Goal: Information Seeking & Learning: Learn about a topic

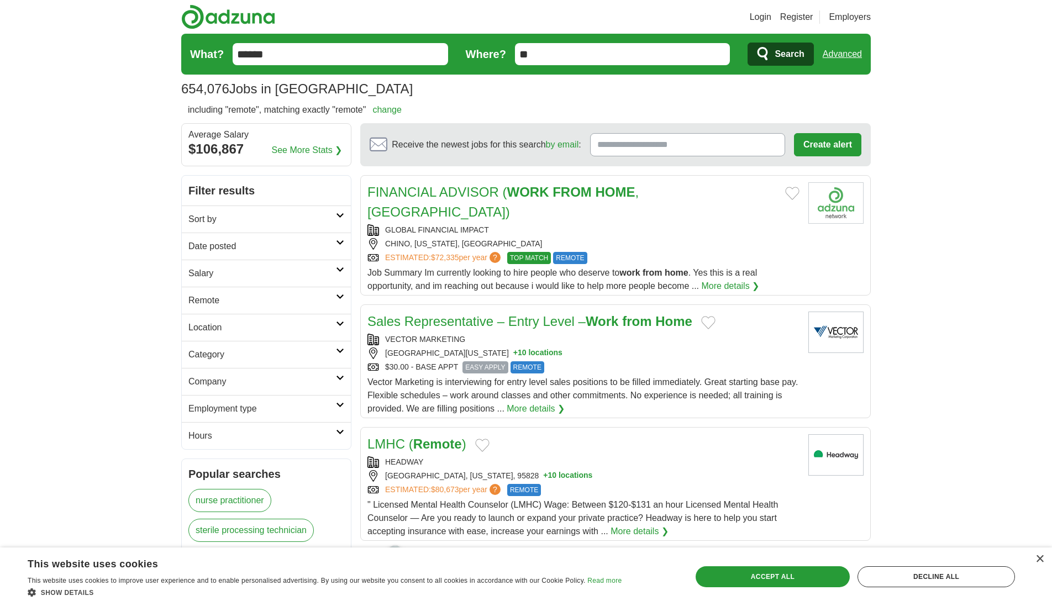
click at [336, 294] on icon at bounding box center [340, 297] width 8 height 6
click at [216, 329] on link "Remote jobs" at bounding box center [213, 326] width 50 height 9
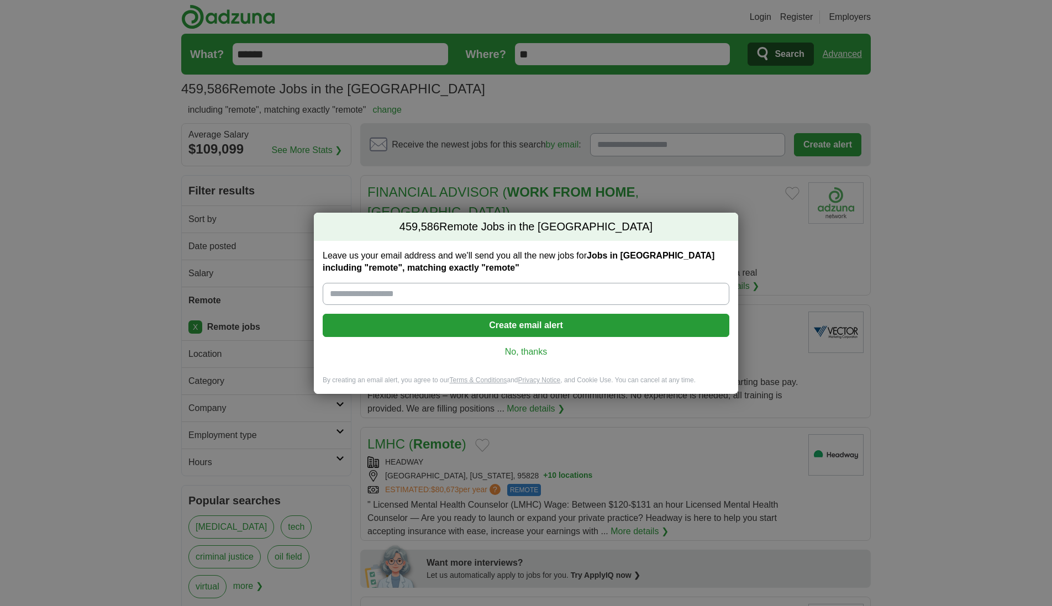
click at [508, 354] on link "No, thanks" at bounding box center [526, 352] width 389 height 12
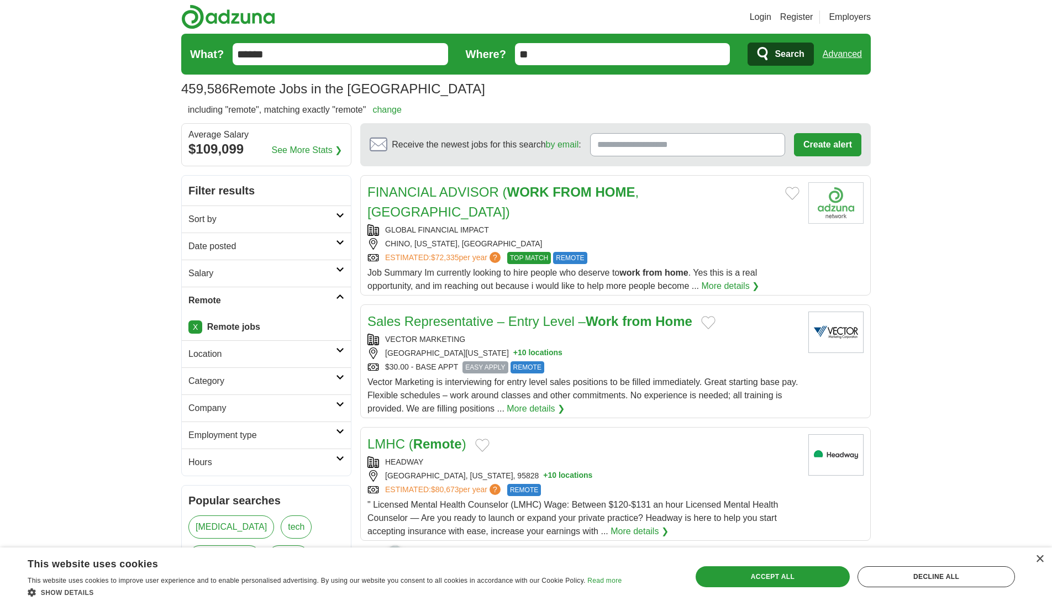
click at [333, 223] on h2 "Sort by" at bounding box center [262, 219] width 148 height 13
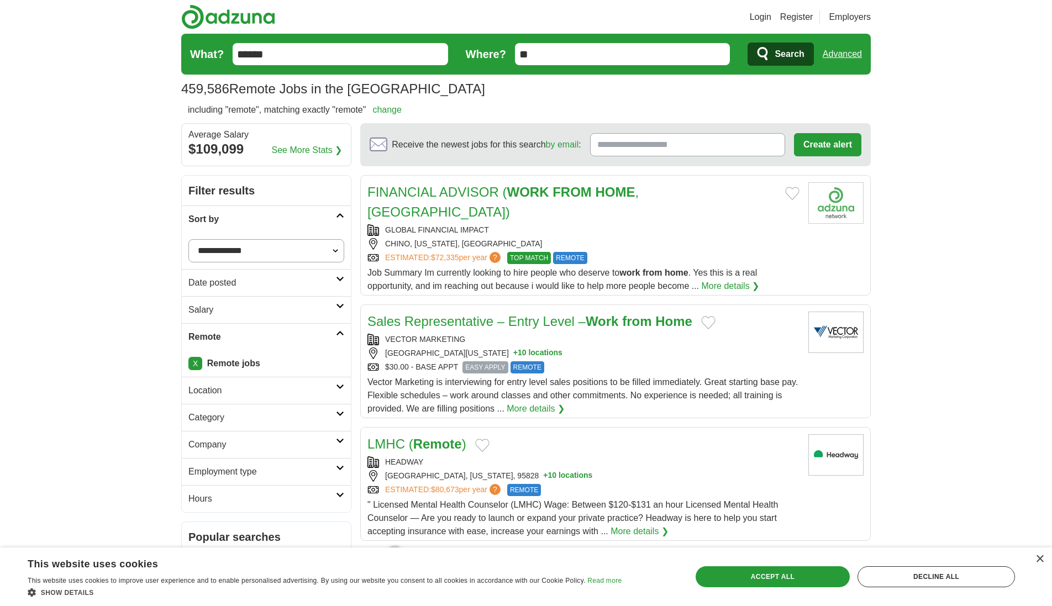
click at [333, 223] on h2 "Sort by" at bounding box center [262, 219] width 148 height 13
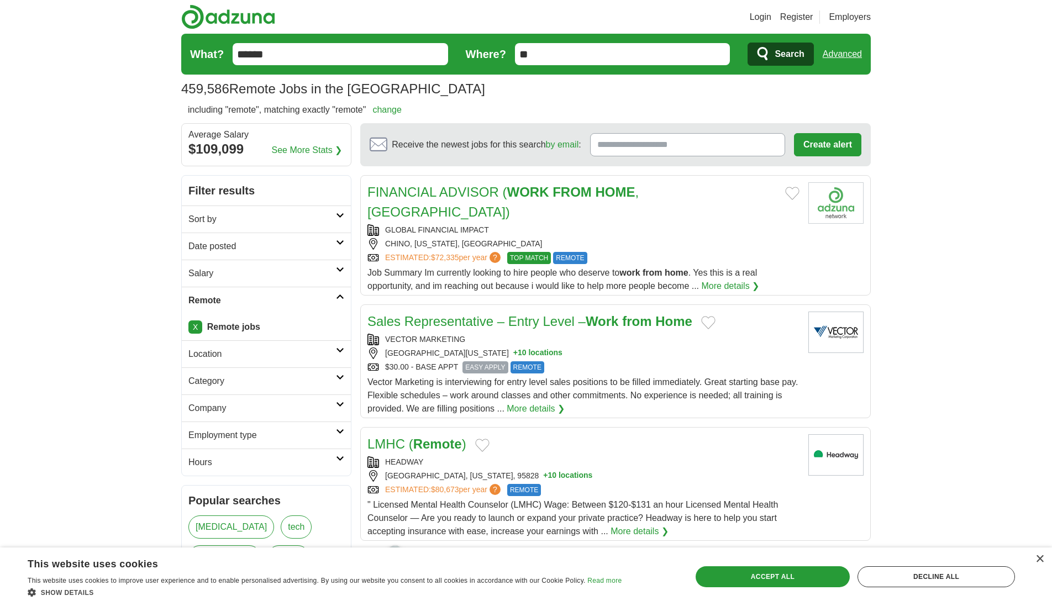
click at [335, 246] on h2 "Date posted" at bounding box center [262, 246] width 148 height 13
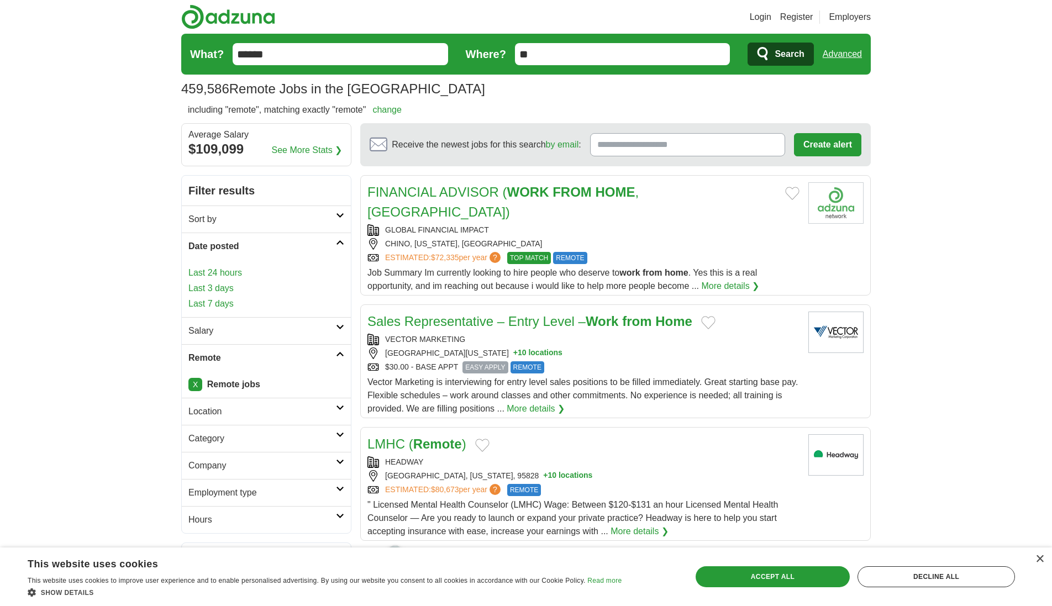
click at [335, 246] on h2 "Date posted" at bounding box center [262, 246] width 148 height 13
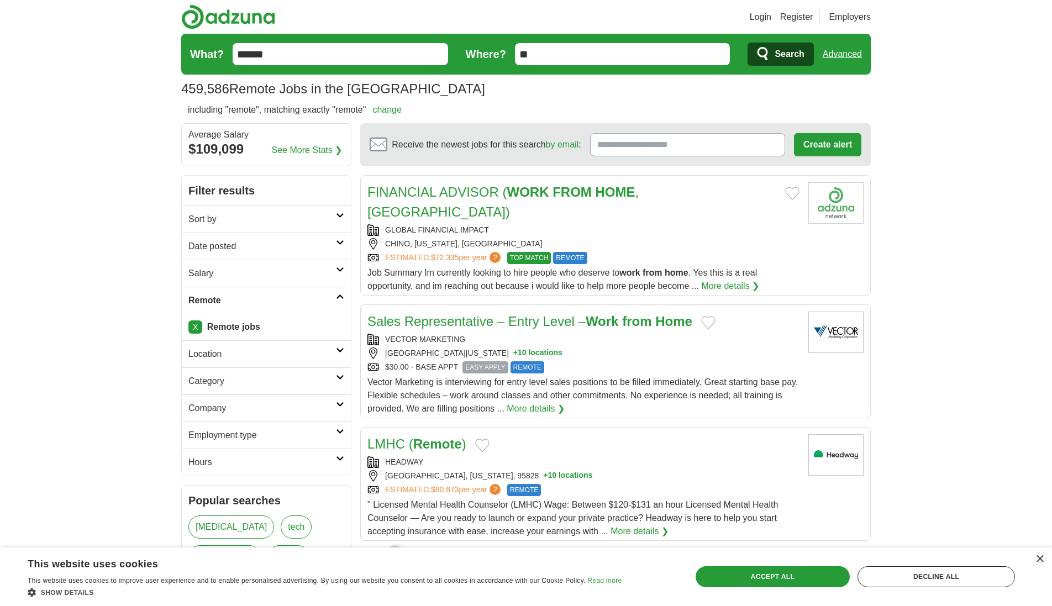
click at [337, 383] on link "Category" at bounding box center [266, 380] width 169 height 27
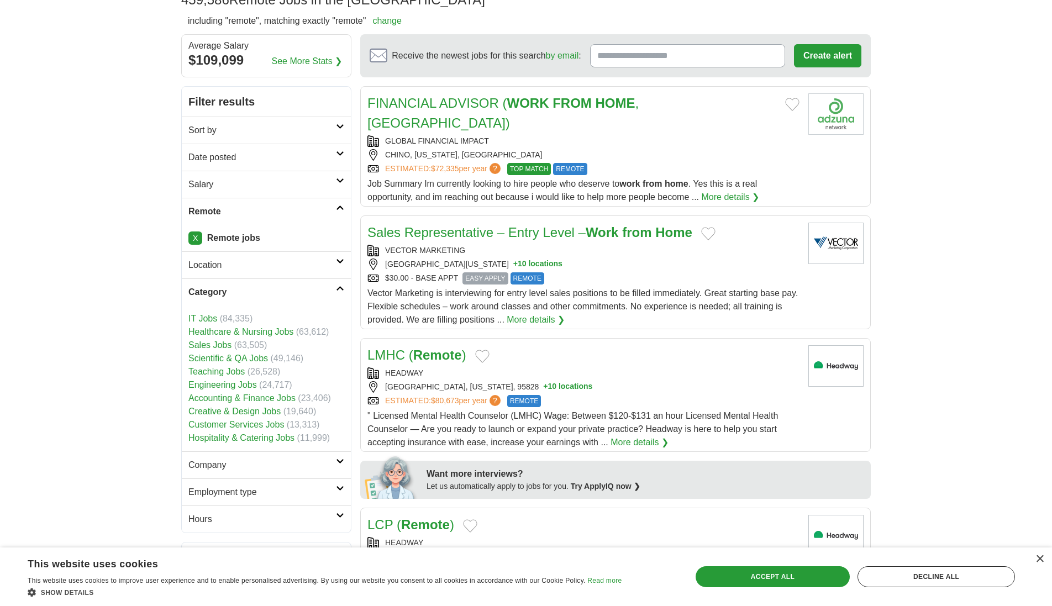
scroll to position [133, 0]
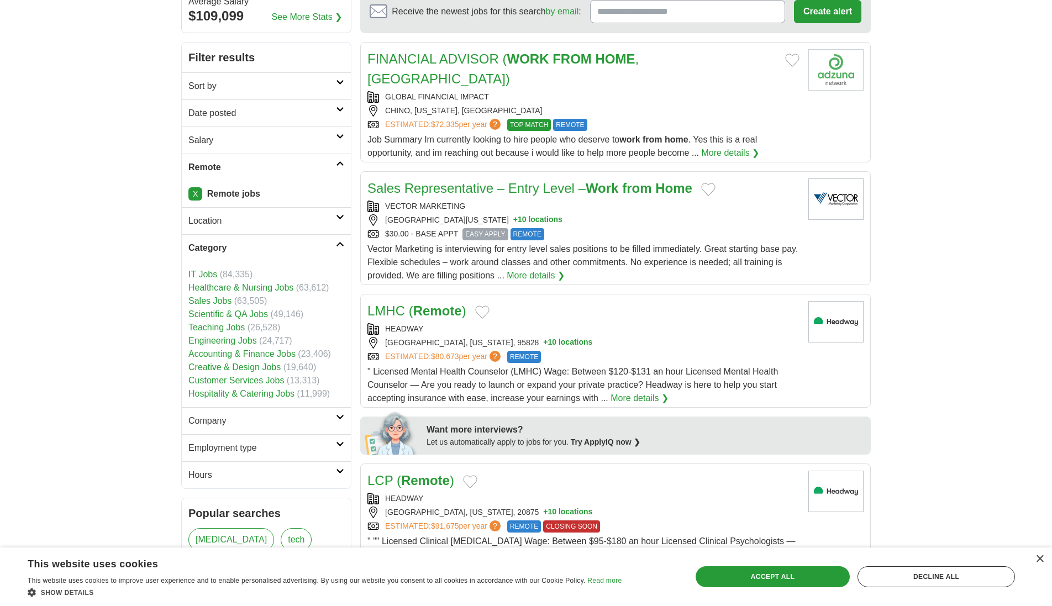
click at [220, 304] on link "Sales Jobs" at bounding box center [209, 300] width 43 height 9
click at [215, 301] on link "Sales Jobs" at bounding box center [209, 300] width 43 height 9
click at [208, 303] on link "Sales Jobs" at bounding box center [209, 300] width 43 height 9
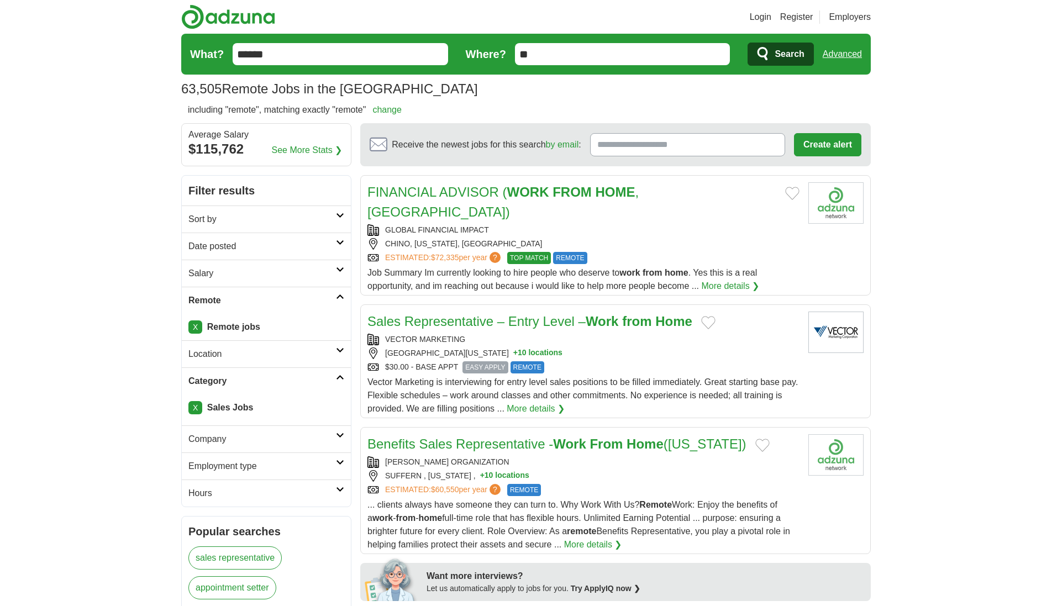
click at [318, 379] on h2 "Category" at bounding box center [262, 381] width 148 height 13
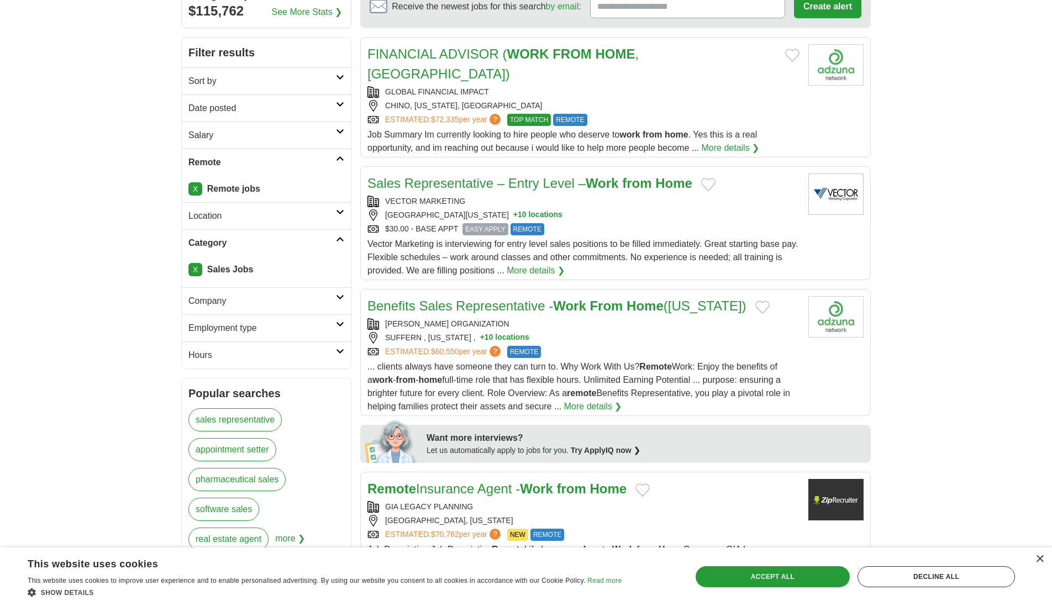
scroll to position [91, 0]
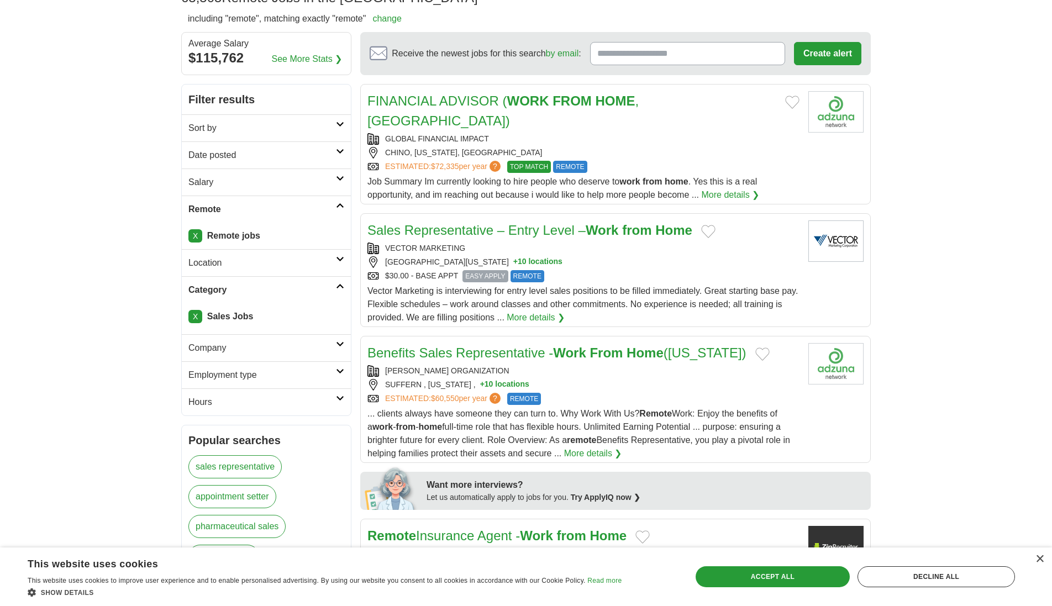
click at [321, 377] on h2 "Employment type" at bounding box center [262, 375] width 148 height 13
click at [327, 396] on link "Hours" at bounding box center [266, 401] width 169 height 27
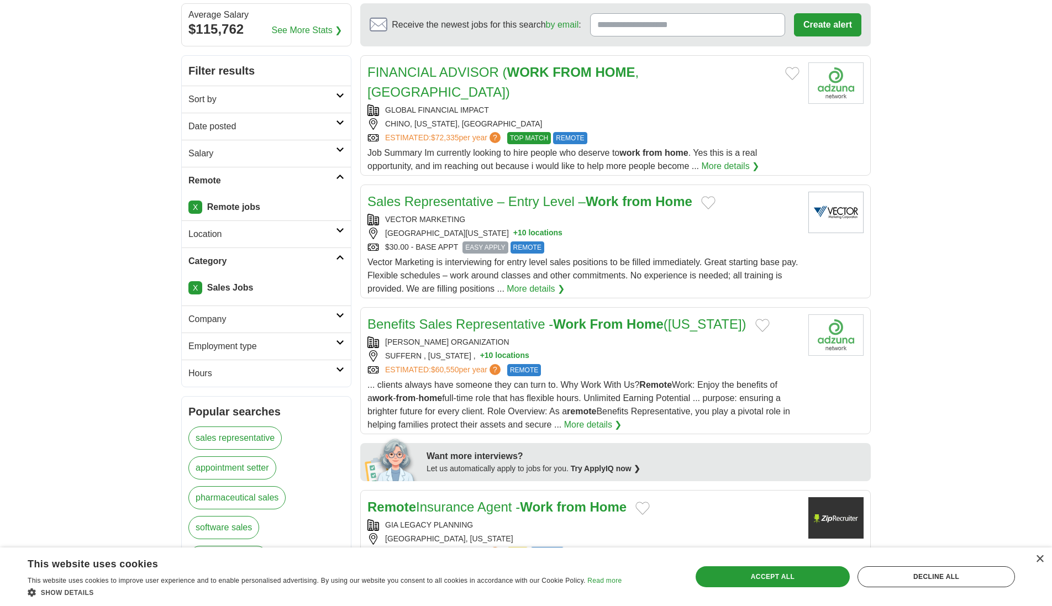
scroll to position [161, 0]
